Goal: Navigation & Orientation: Find specific page/section

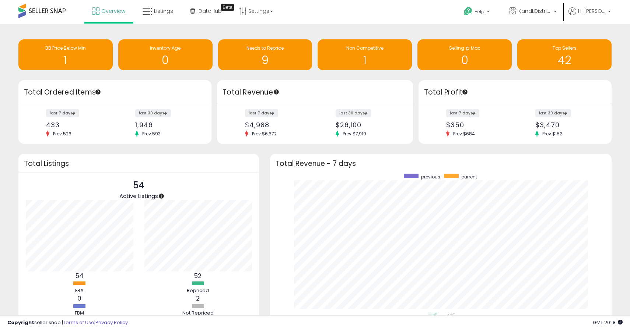
scroll to position [139, 327]
click at [69, 56] on h1 "1" at bounding box center [65, 60] width 87 height 12
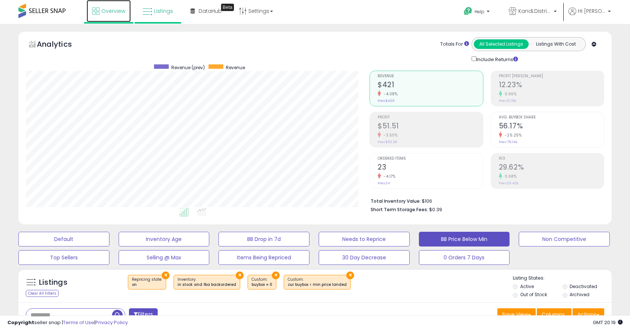
click at [110, 10] on span "Overview" at bounding box center [113, 10] width 24 height 7
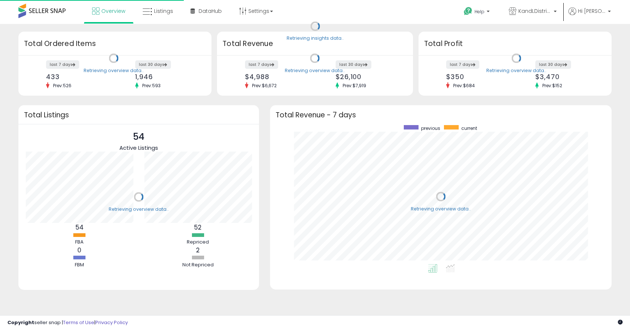
scroll to position [139, 327]
